Goal: Information Seeking & Learning: Learn about a topic

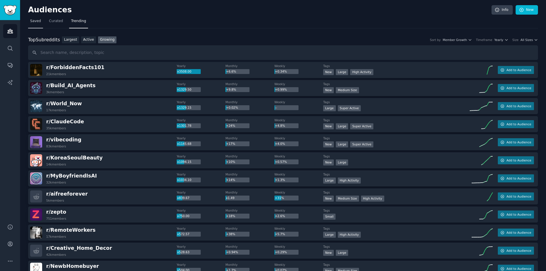
click at [40, 21] on span "Saved" at bounding box center [35, 21] width 11 height 5
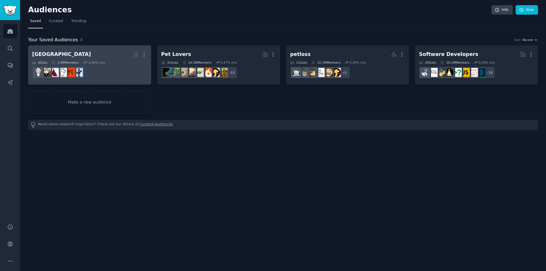
click at [116, 69] on dd at bounding box center [89, 73] width 115 height 16
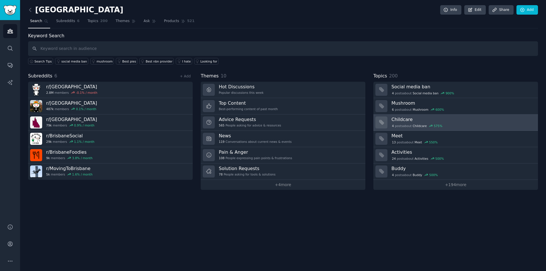
click at [450, 123] on div "4 post s about Childcare 575 %" at bounding box center [462, 125] width 142 height 6
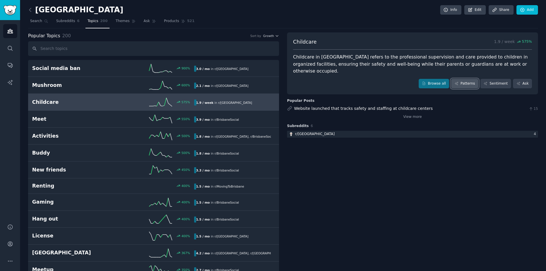
click at [468, 79] on link "Patterns" at bounding box center [464, 84] width 27 height 10
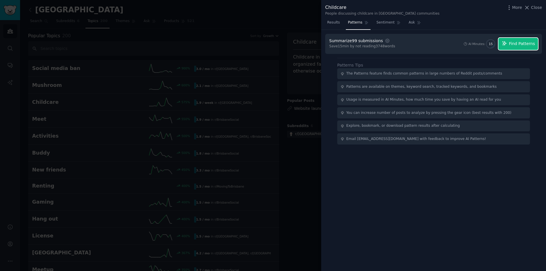
click at [517, 40] on button "Find Patterns" at bounding box center [518, 44] width 40 height 12
